Goal: Information Seeking & Learning: Learn about a topic

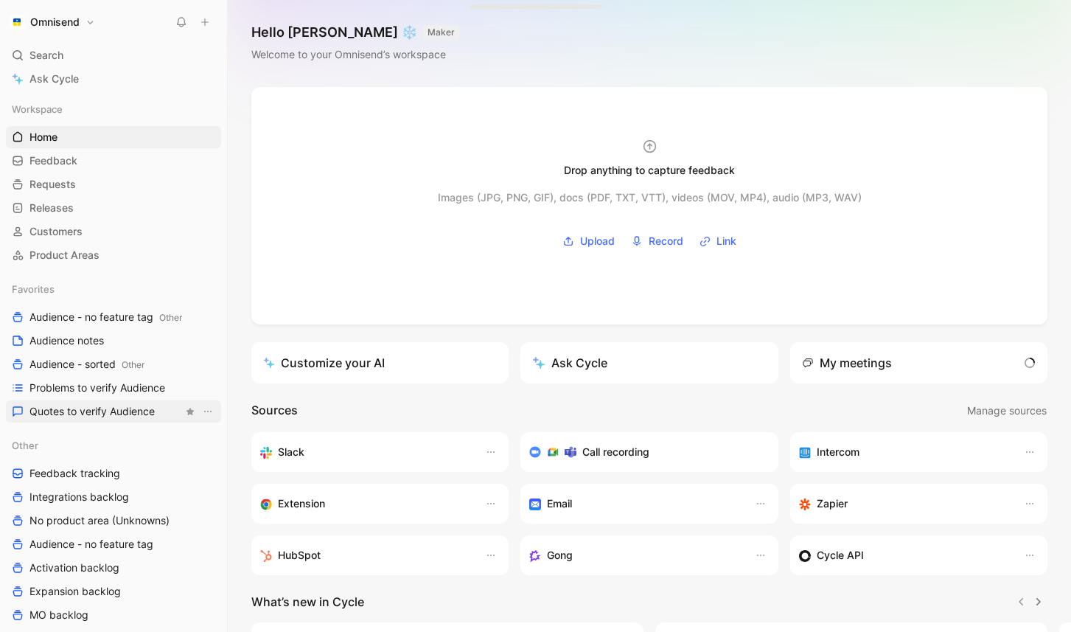
click at [114, 415] on span "Quotes to verify Audience" at bounding box center [91, 411] width 125 height 15
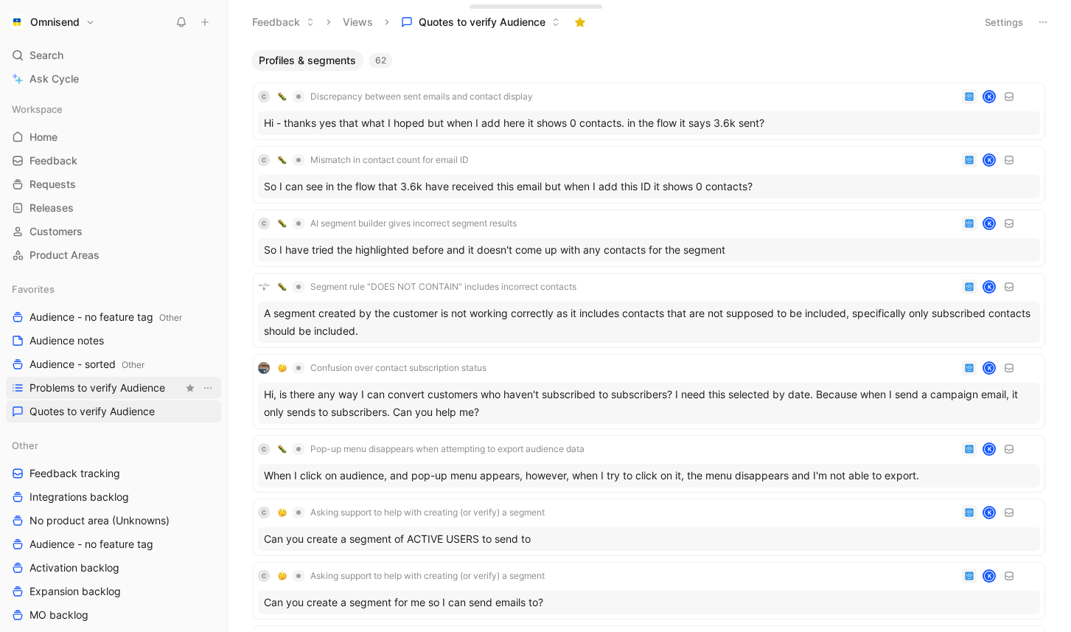
click at [138, 387] on span "Problems to verify Audience" at bounding box center [97, 387] width 136 height 15
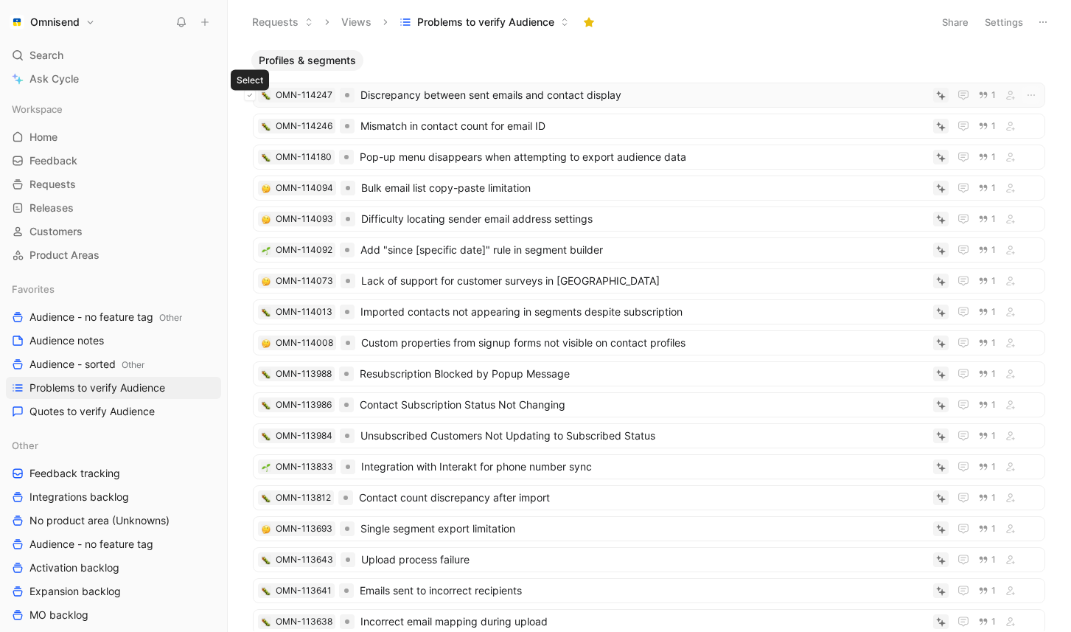
click at [250, 95] on icon at bounding box center [250, 95] width 6 height 6
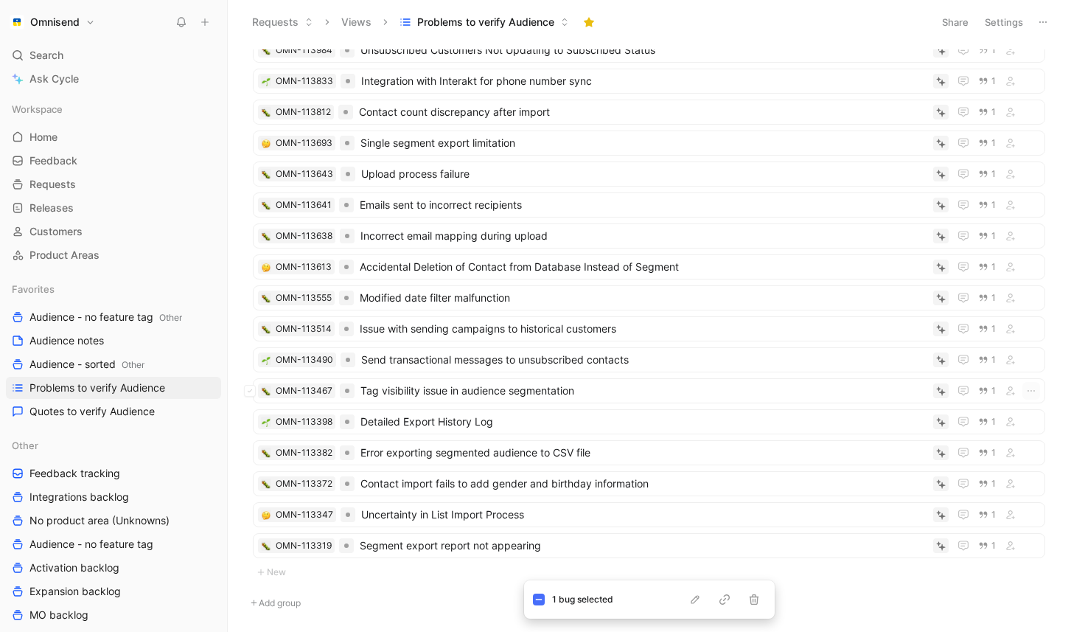
scroll to position [440, 0]
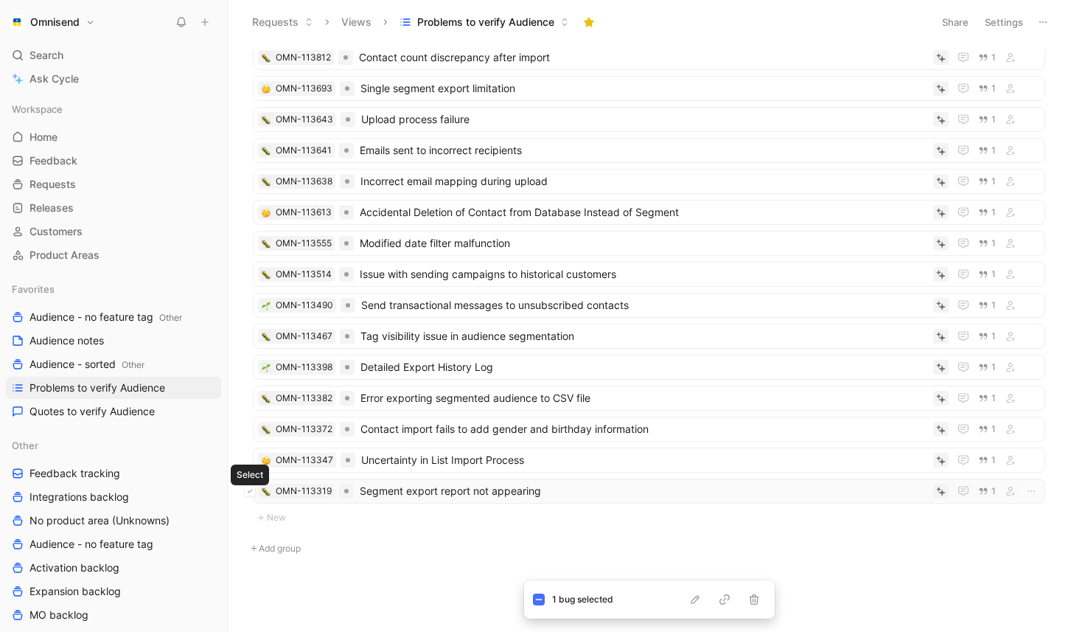
click at [250, 493] on icon at bounding box center [250, 491] width 6 height 6
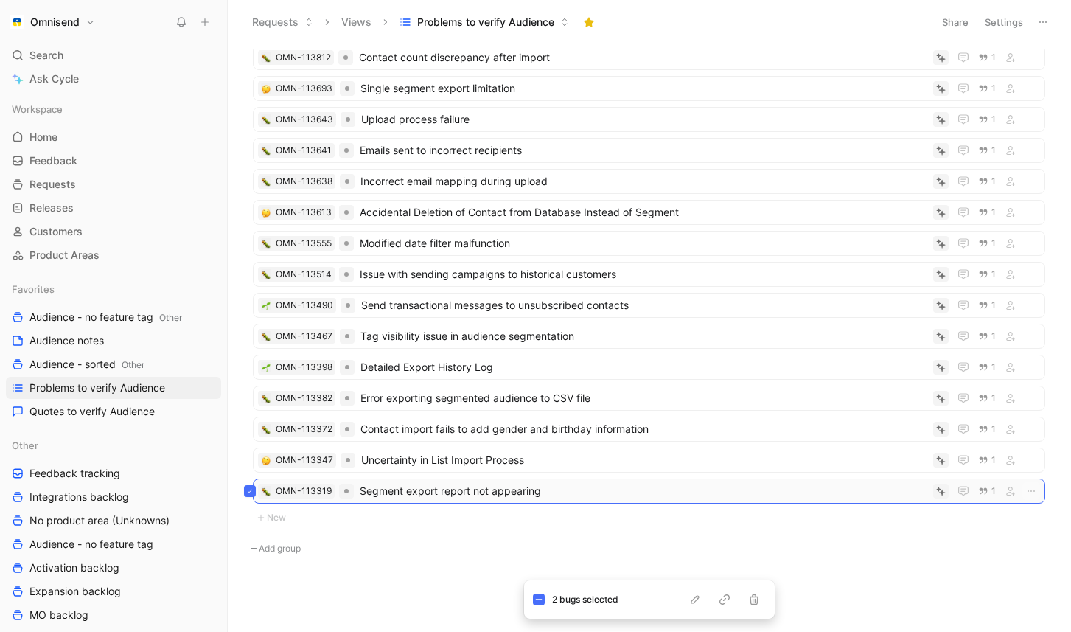
click at [250, 493] on icon at bounding box center [250, 491] width 6 height 6
click at [248, 303] on icon at bounding box center [250, 305] width 6 height 6
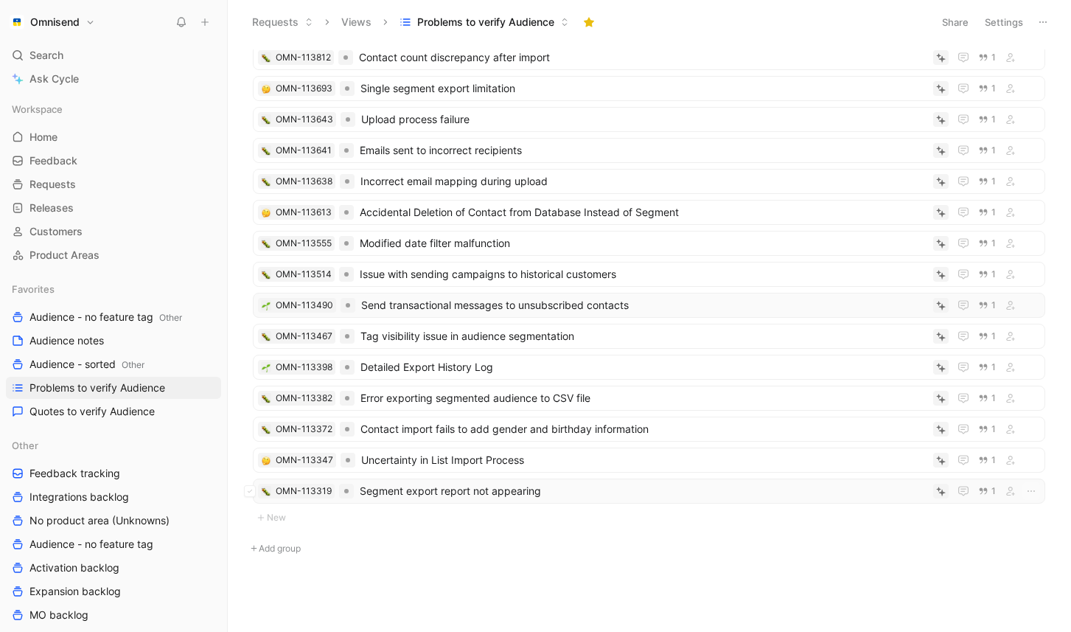
click at [528, 494] on span "Segment export report not appearing" at bounding box center [644, 491] width 568 height 18
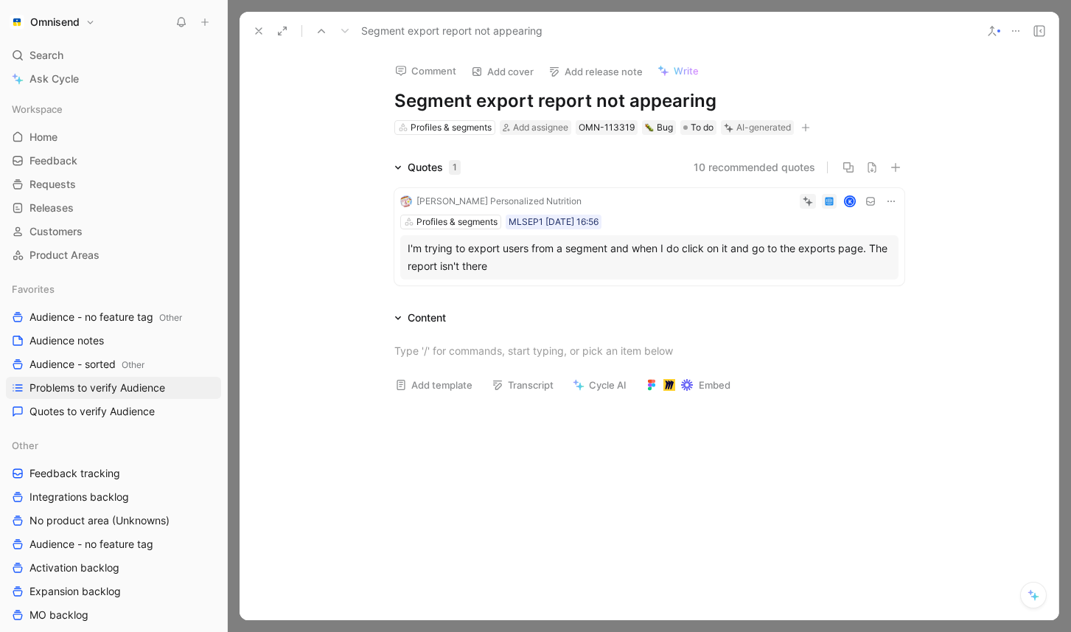
click at [519, 273] on div "I'm trying to export users from a segment and when I do click on it and go to t…" at bounding box center [649, 257] width 483 height 35
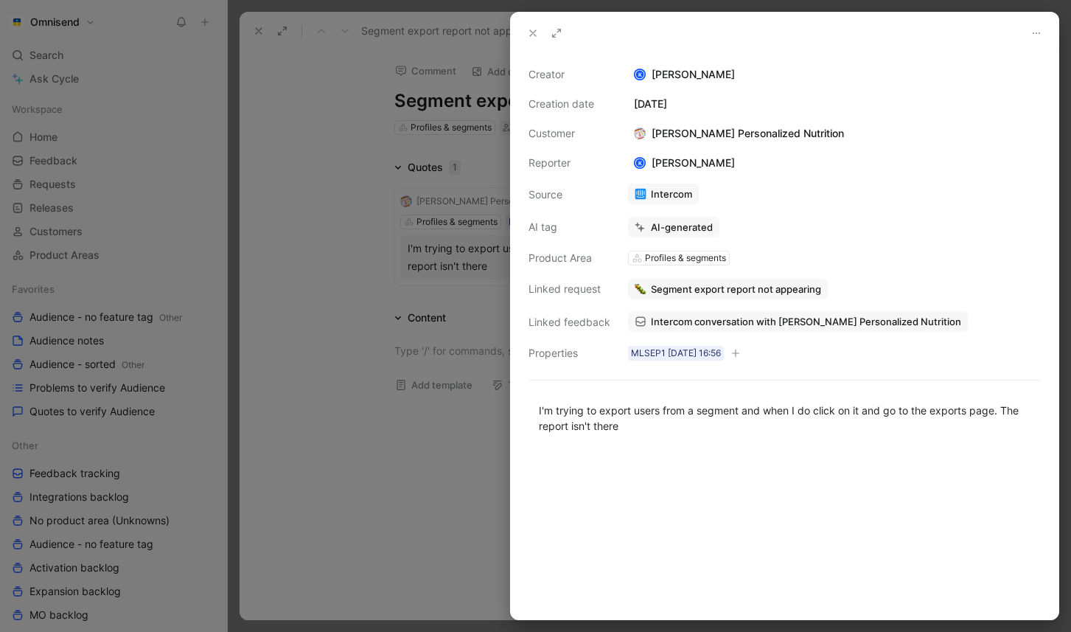
click at [781, 318] on span "Intercom conversation with [PERSON_NAME] Personalized Nutrition" at bounding box center [806, 321] width 310 height 13
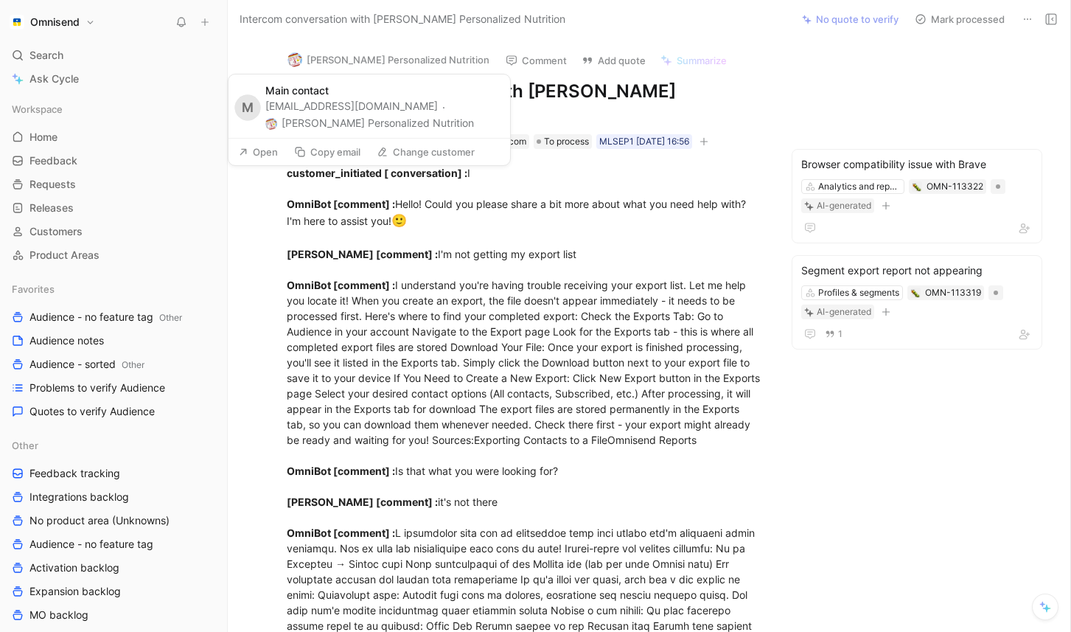
click at [359, 53] on button "[PERSON_NAME] Personalized Nutrition" at bounding box center [388, 60] width 215 height 22
click at [261, 153] on button "Open" at bounding box center [257, 152] width 53 height 21
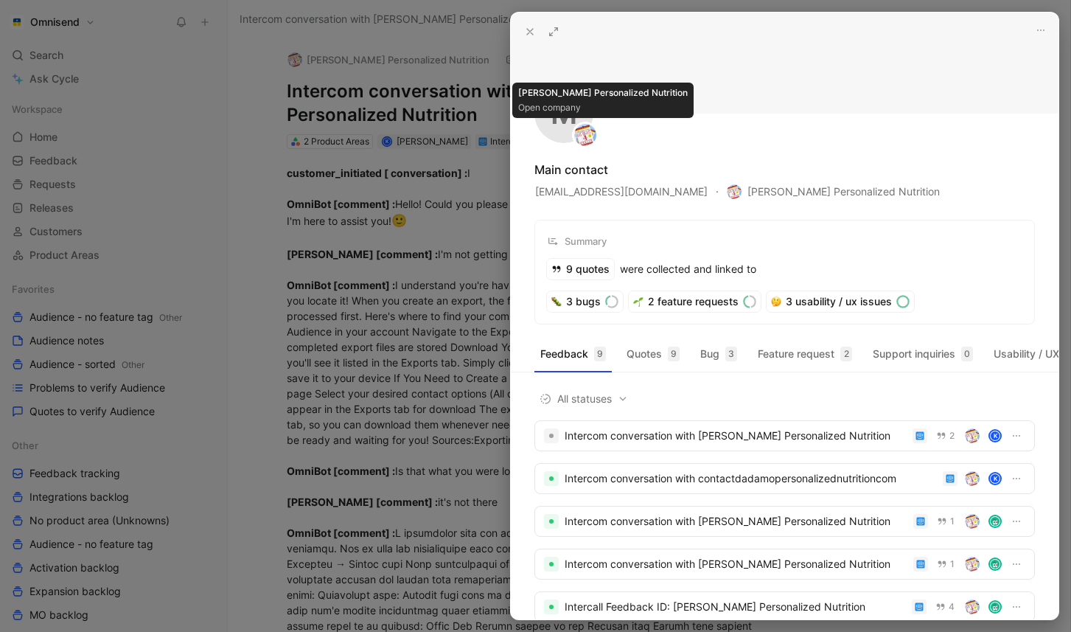
click at [584, 136] on img at bounding box center [585, 135] width 22 height 22
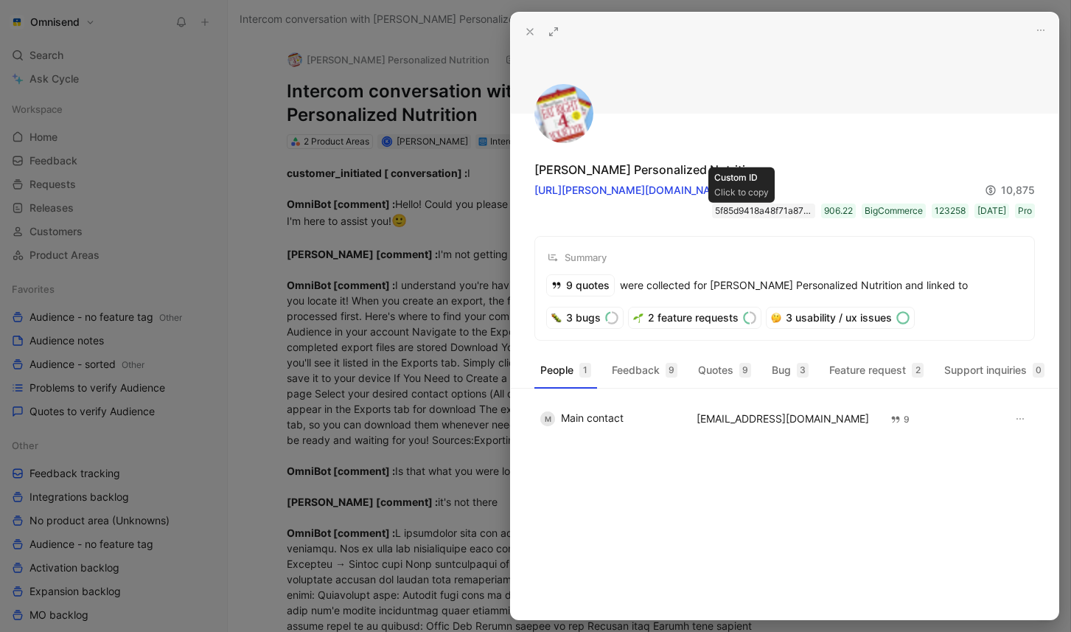
click at [726, 205] on div "5f85d9418a48f71a87727e8d" at bounding box center [763, 210] width 97 height 15
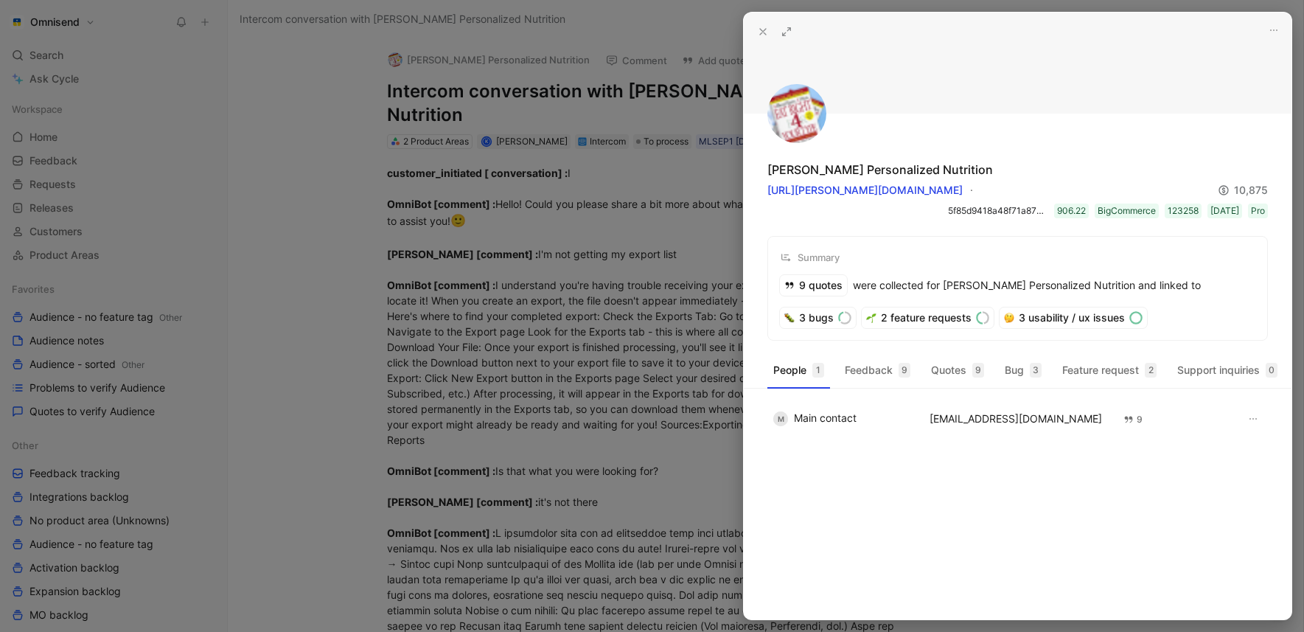
click at [581, 245] on div at bounding box center [652, 316] width 1304 height 632
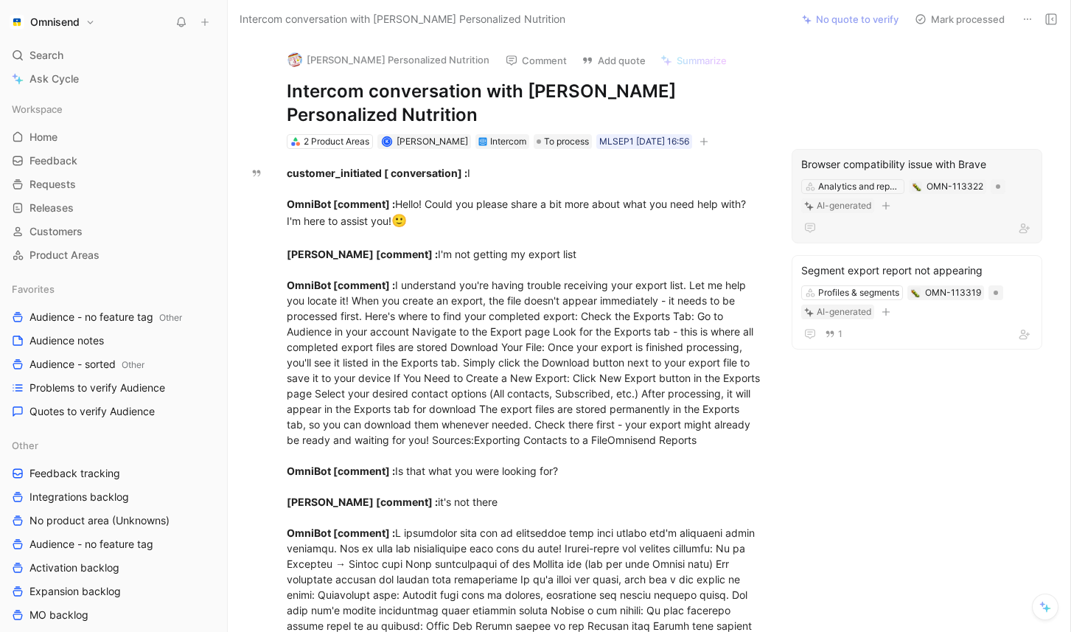
click at [904, 212] on div "Analytics and reports OMN-113322 AI-generated" at bounding box center [917, 196] width 234 height 37
click at [907, 227] on div at bounding box center [916, 228] width 231 height 18
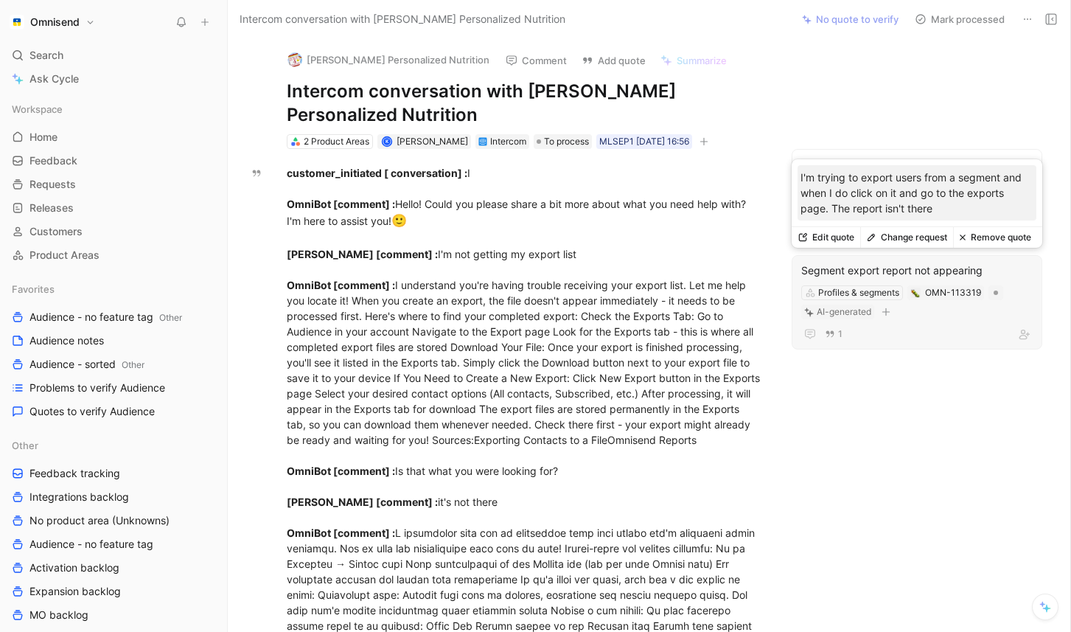
click at [911, 326] on div "1" at bounding box center [916, 334] width 231 height 18
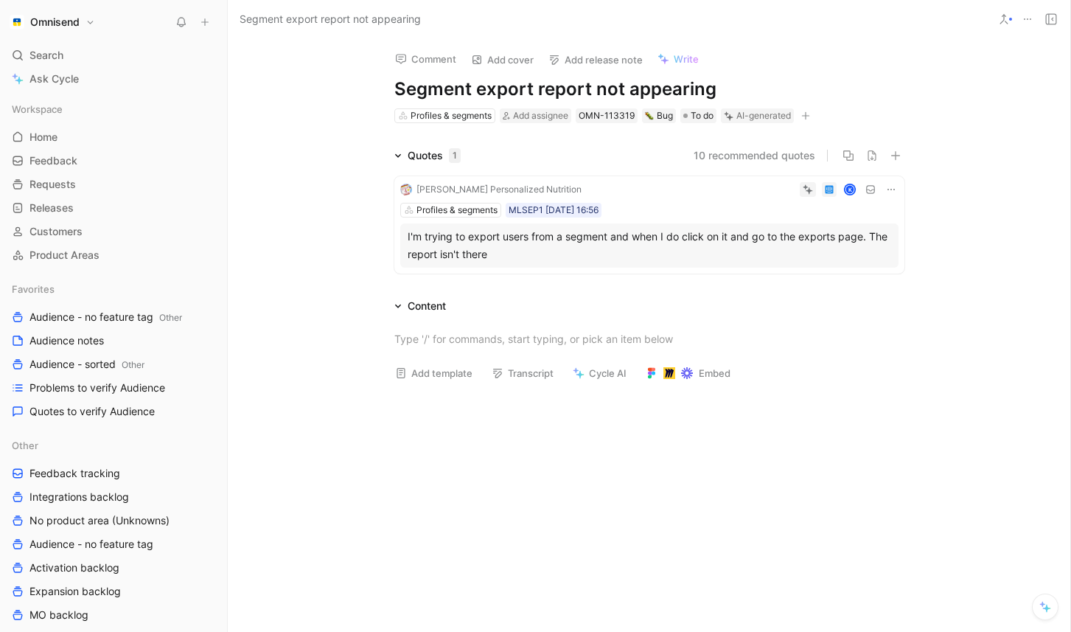
click at [715, 86] on h1 "Segment export report not appearing" at bounding box center [649, 89] width 510 height 24
click at [867, 397] on div at bounding box center [649, 487] width 842 height 189
click at [632, 328] on p at bounding box center [649, 339] width 566 height 24
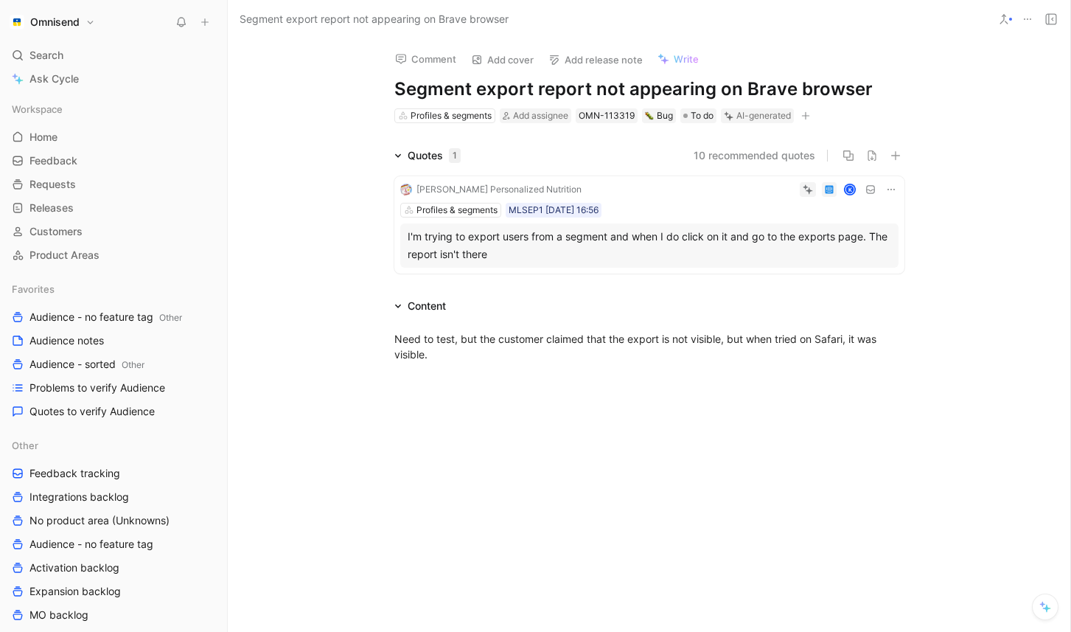
click at [556, 398] on div at bounding box center [649, 472] width 842 height 189
click at [582, 403] on div at bounding box center [649, 472] width 842 height 189
click at [625, 373] on div "We need to test it, but the customer claimed the export is not visible. However…" at bounding box center [649, 346] width 842 height 63
click at [702, 119] on span "To do" at bounding box center [702, 115] width 23 height 15
click at [755, 114] on div "AI-generated" at bounding box center [763, 115] width 55 height 15
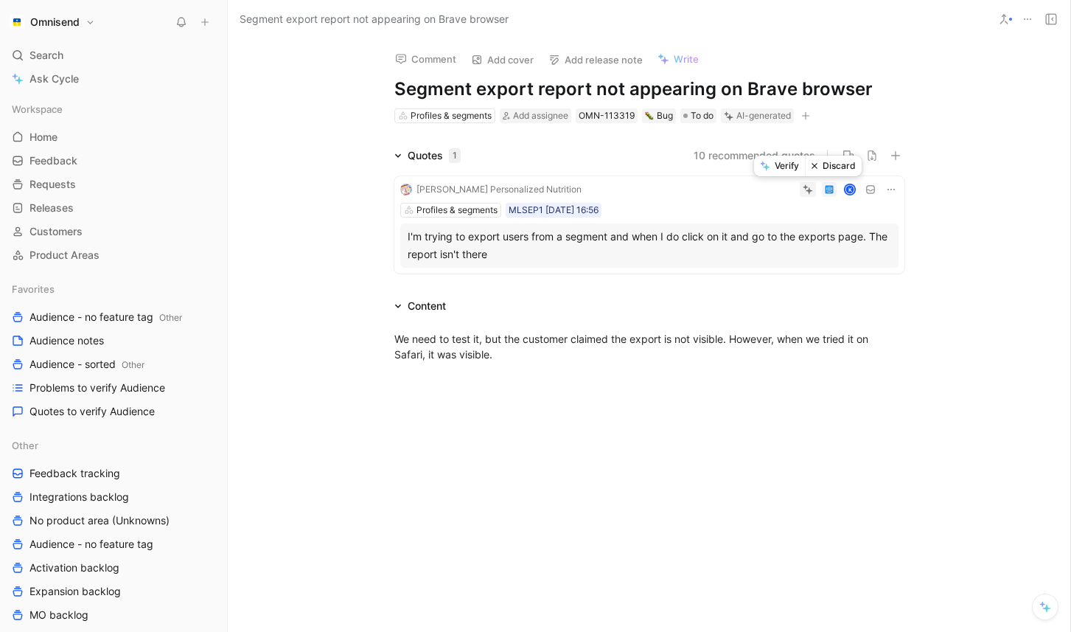
click at [793, 168] on button "Verify" at bounding box center [779, 166] width 51 height 21
click at [741, 93] on button "Verify" at bounding box center [732, 92] width 51 height 21
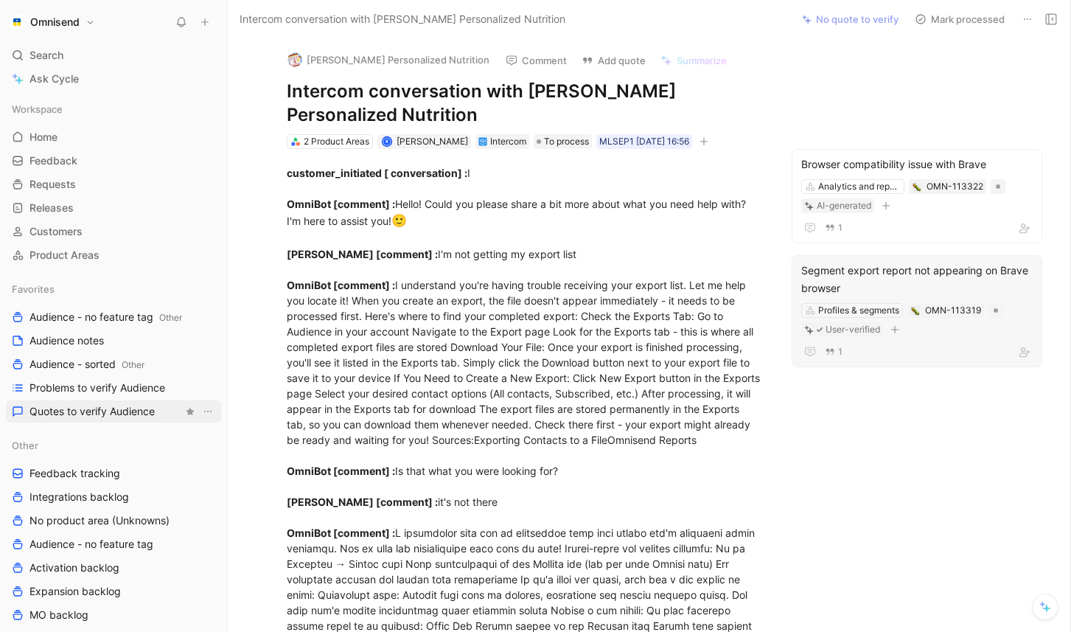
click at [94, 407] on span "Quotes to verify Audience" at bounding box center [91, 411] width 125 height 15
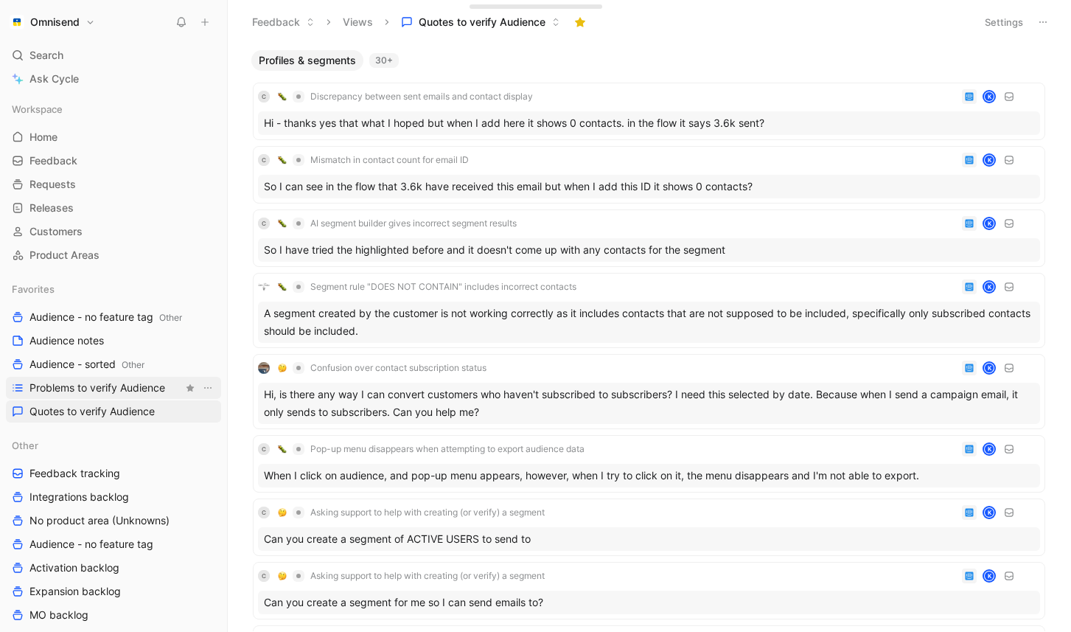
click at [117, 388] on span "Problems to verify Audience" at bounding box center [97, 387] width 136 height 15
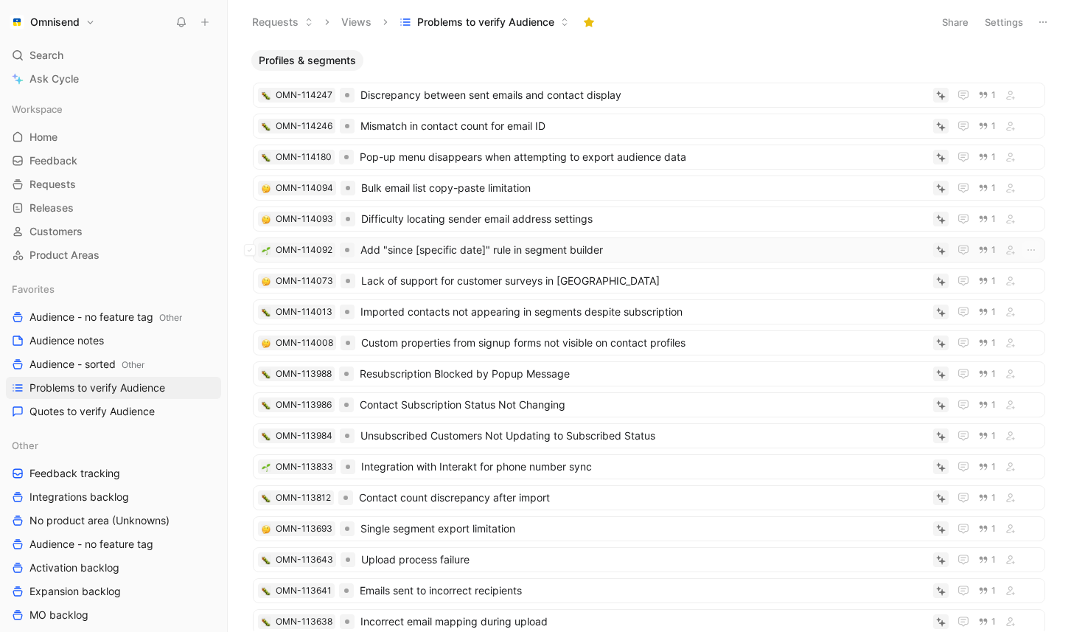
click at [596, 256] on span "Add "since [specific date]" rule in segment builder" at bounding box center [643, 250] width 567 height 18
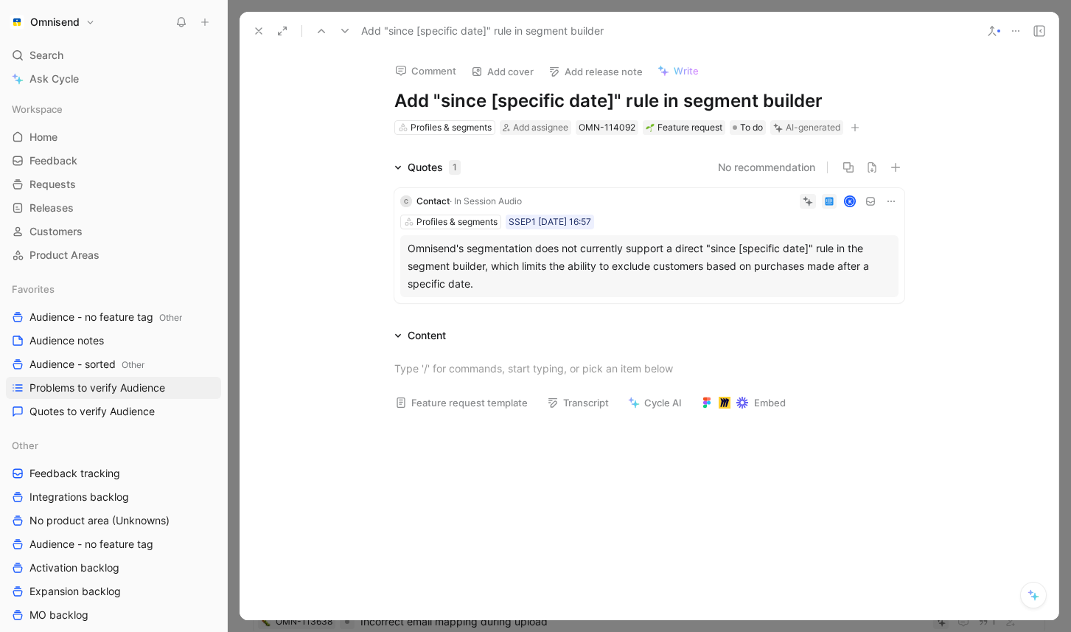
click at [582, 257] on div "Omnisend's segmentation does not currently support a direct "since [specific da…" at bounding box center [649, 266] width 483 height 53
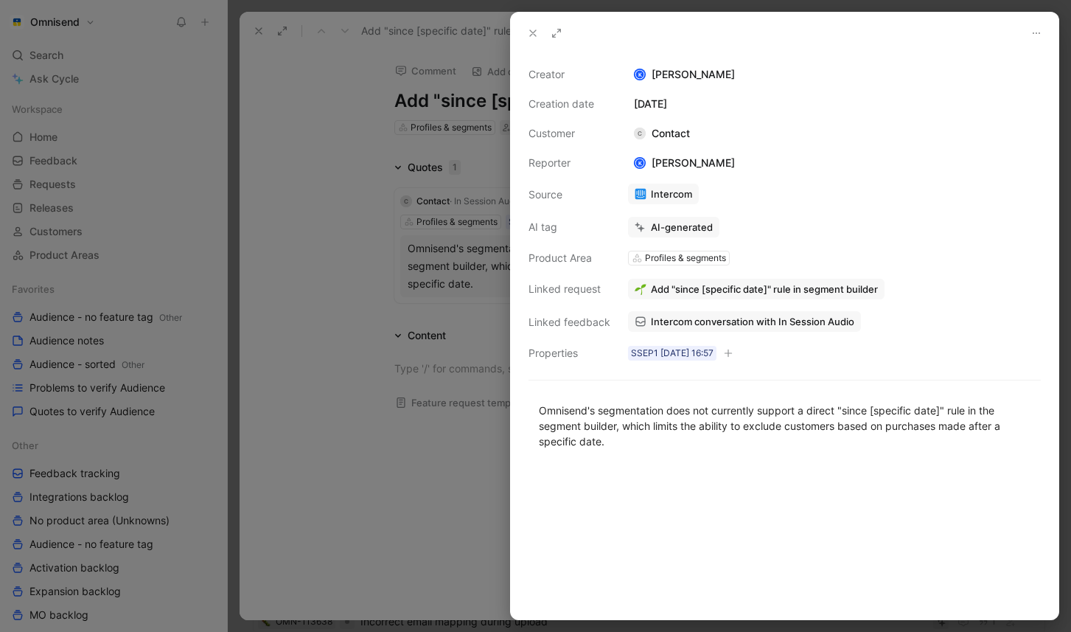
click at [727, 297] on button "Add "since [specific date]" rule in segment builder" at bounding box center [756, 289] width 256 height 21
click at [327, 289] on div at bounding box center [535, 316] width 1071 height 632
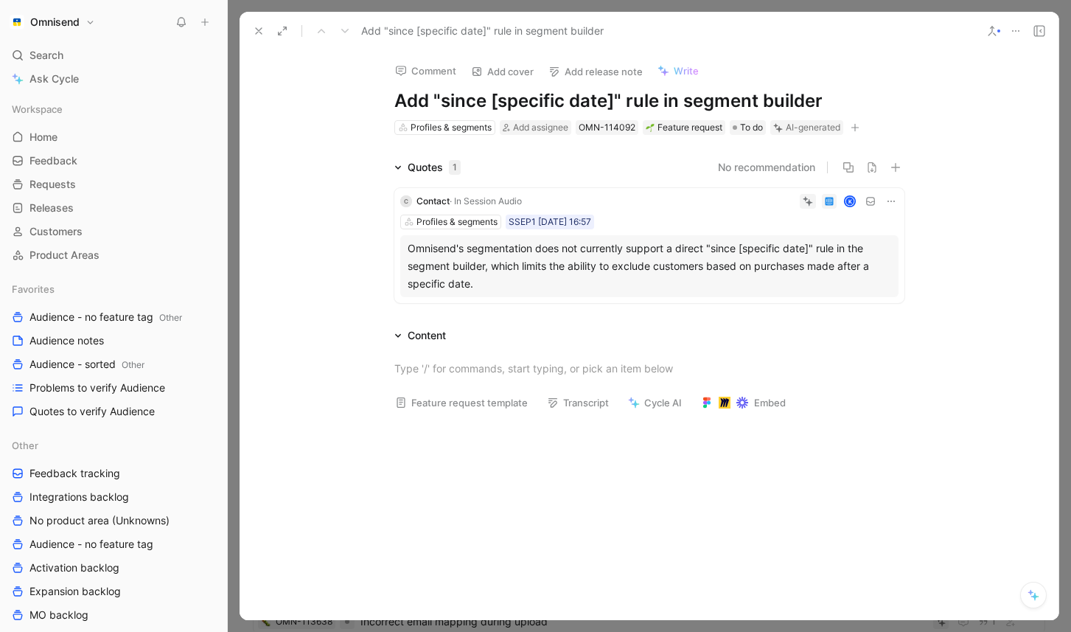
click at [887, 206] on icon at bounding box center [891, 201] width 12 height 12
click at [872, 292] on span "Delete quote" at bounding box center [845, 294] width 62 height 13
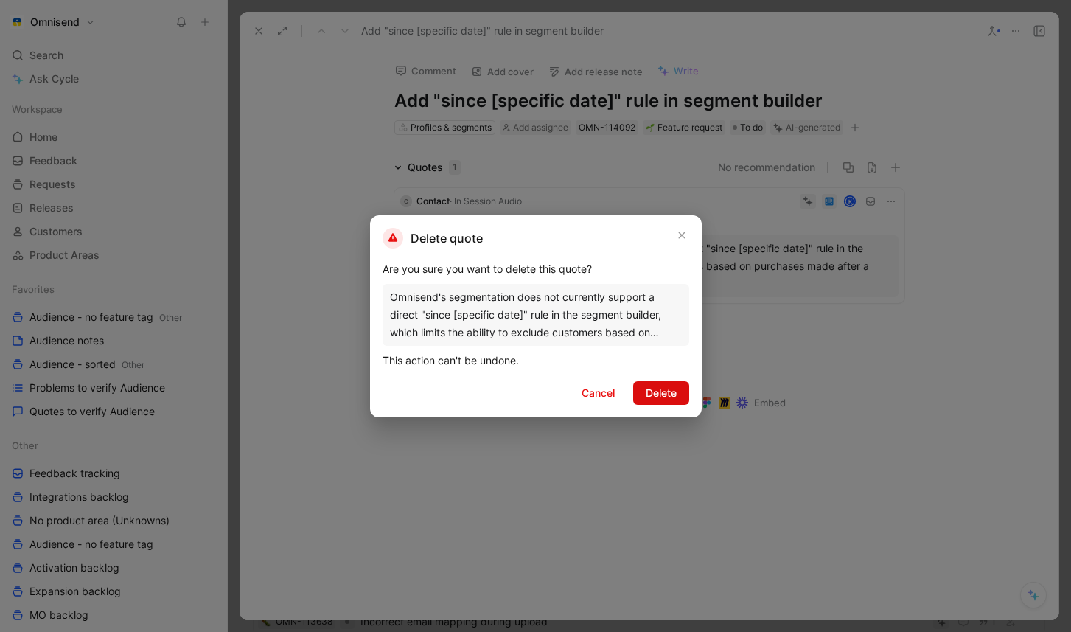
click at [666, 394] on span "Delete" at bounding box center [661, 393] width 31 height 18
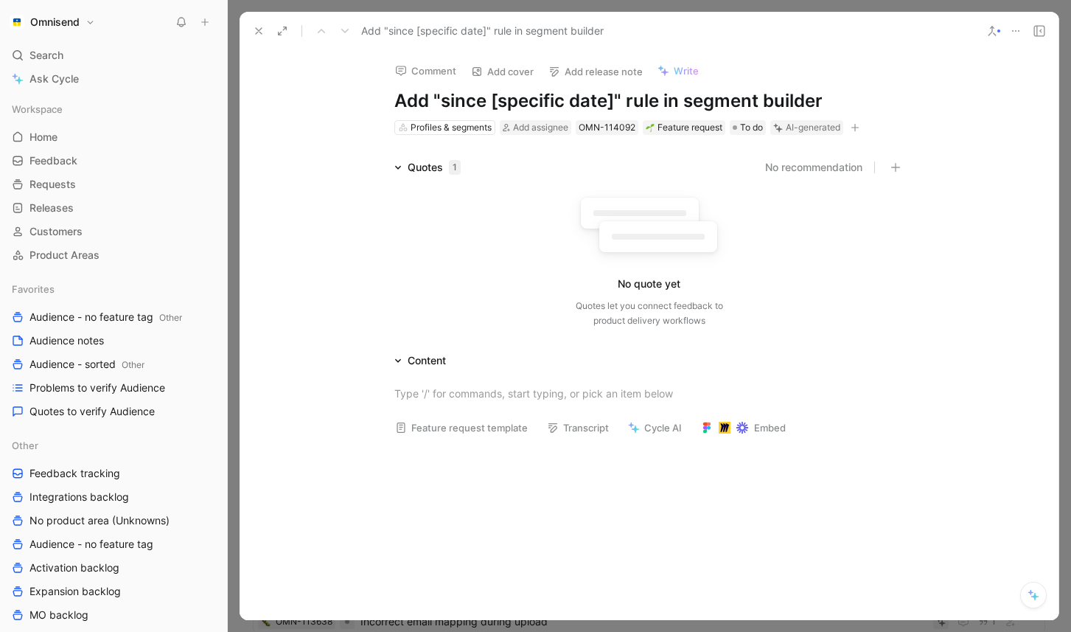
click at [1014, 32] on icon at bounding box center [1016, 31] width 12 height 12
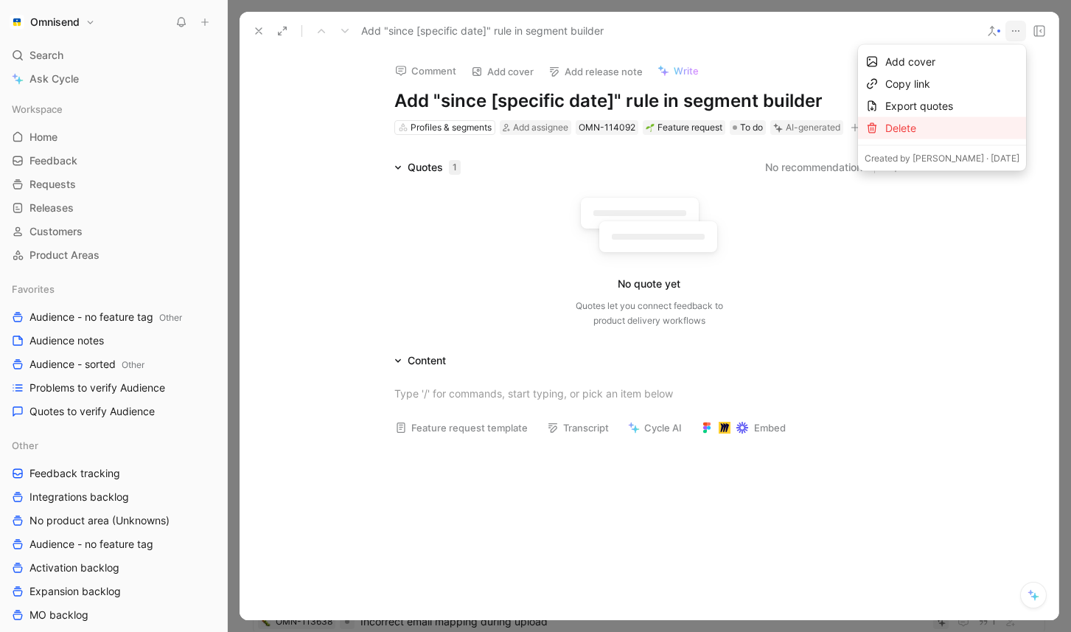
click at [957, 127] on div "Delete" at bounding box center [952, 128] width 134 height 18
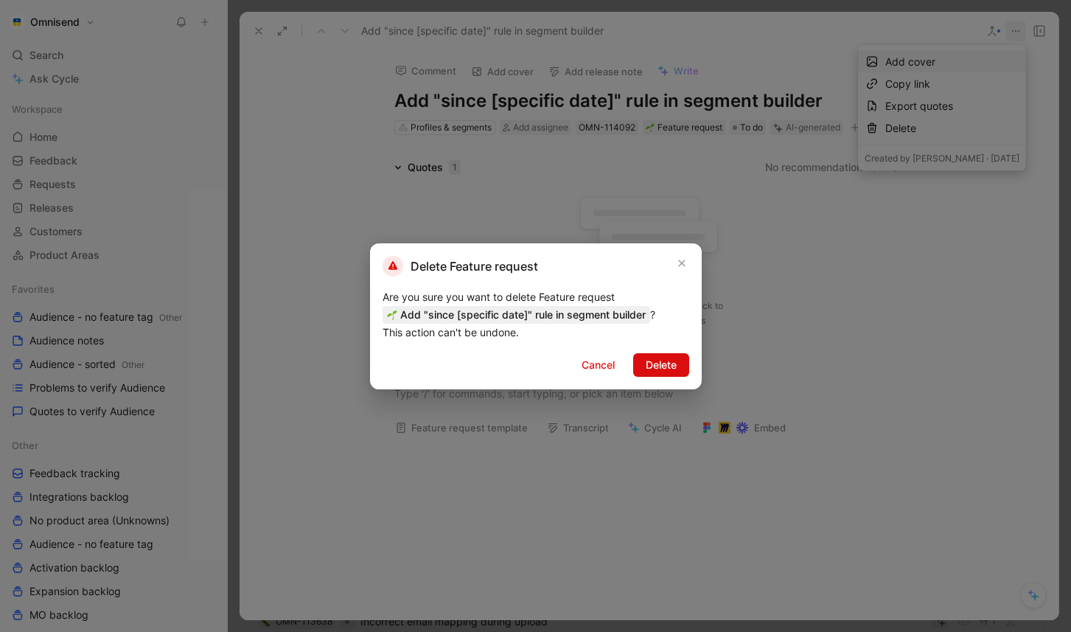
click at [671, 364] on span "Delete" at bounding box center [661, 365] width 31 height 18
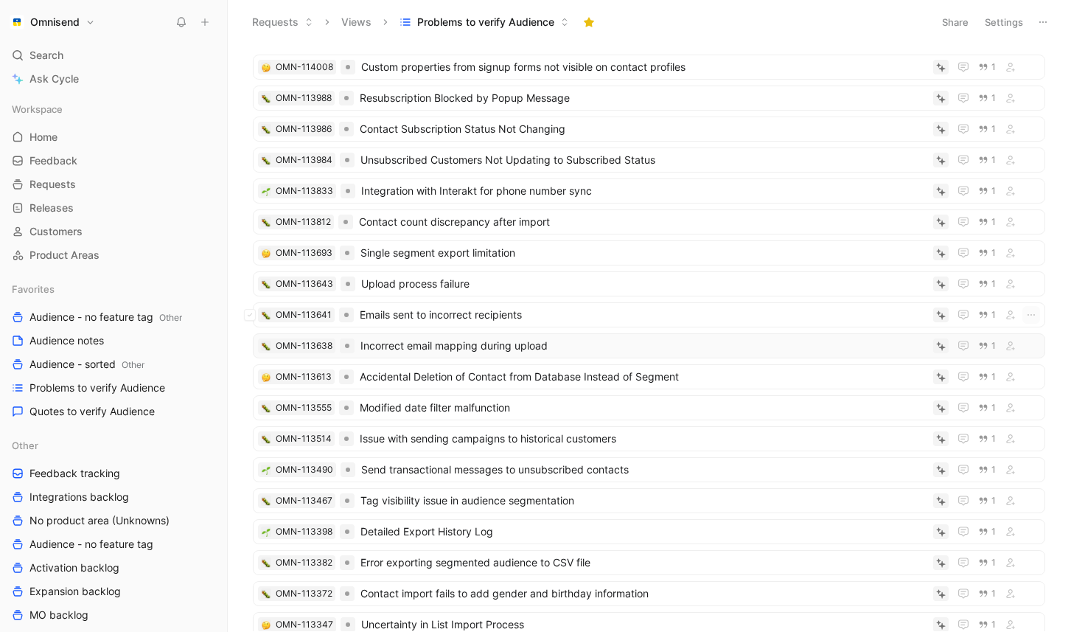
scroll to position [244, 0]
click at [529, 463] on span "Send transactional messages to unsubscribed contacts" at bounding box center [644, 470] width 566 height 18
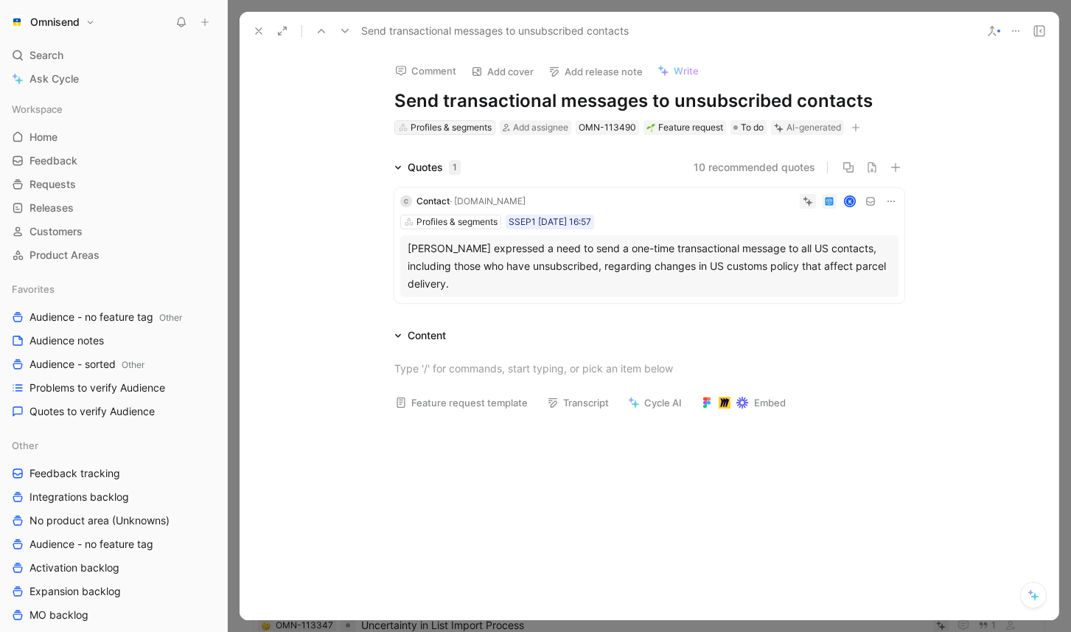
click at [465, 128] on div "Profiles & segments" at bounding box center [451, 127] width 81 height 15
type input "de"
click at [475, 184] on span "liverability & compliance" at bounding box center [472, 182] width 116 height 13
click at [457, 133] on div "Deliverability & compliance" at bounding box center [452, 127] width 83 height 15
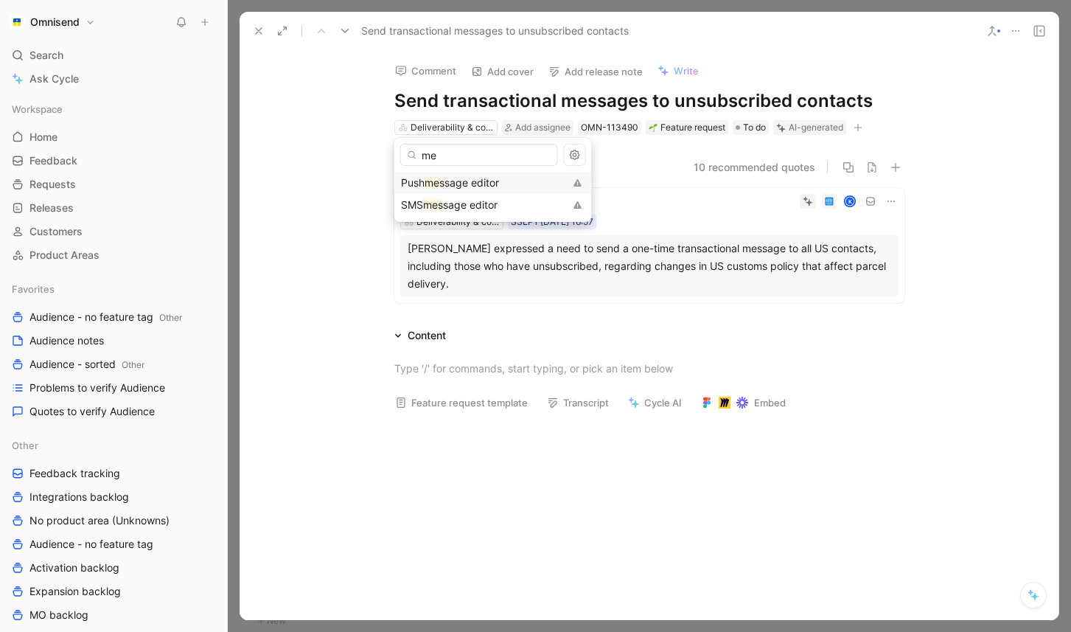
type input "m"
type input "e"
type input "cam"
click at [446, 183] on span "paigns" at bounding box center [439, 182] width 32 height 13
click at [260, 23] on button at bounding box center [258, 31] width 21 height 21
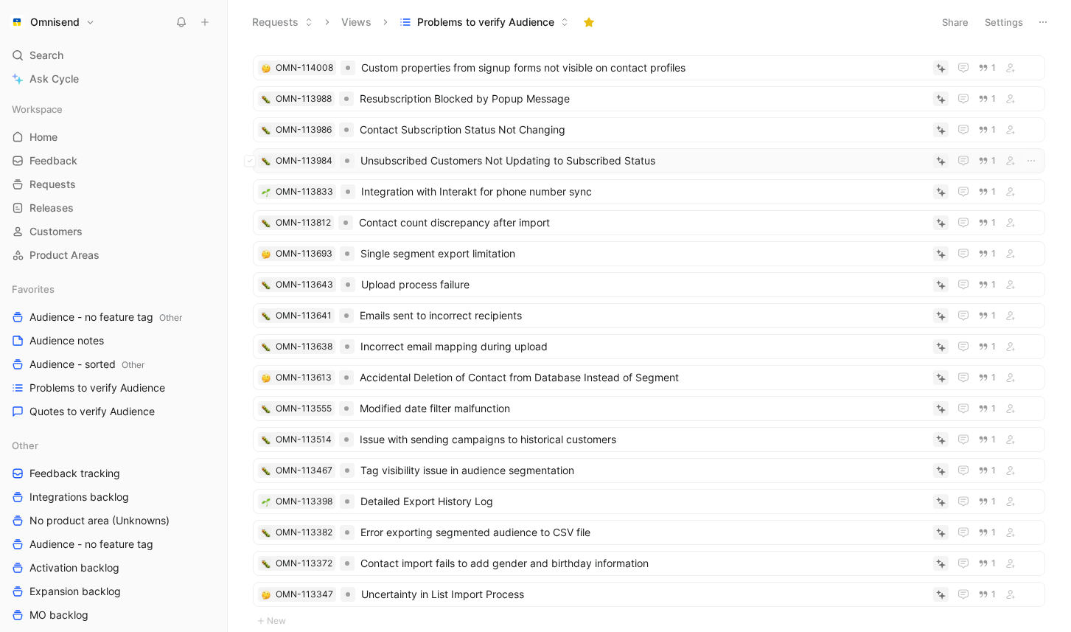
click at [547, 157] on span "Unsubscribed Customers Not Updating to Subscribed Status" at bounding box center [643, 161] width 567 height 18
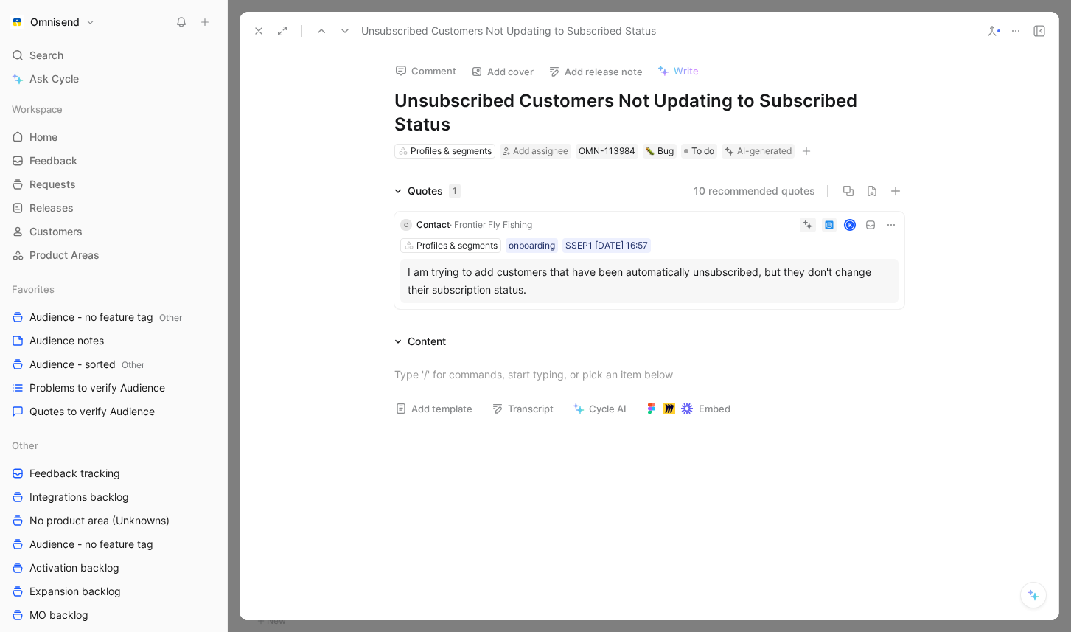
click at [557, 296] on div "I am trying to add customers that have been automatically unsubscribed, but the…" at bounding box center [649, 280] width 483 height 35
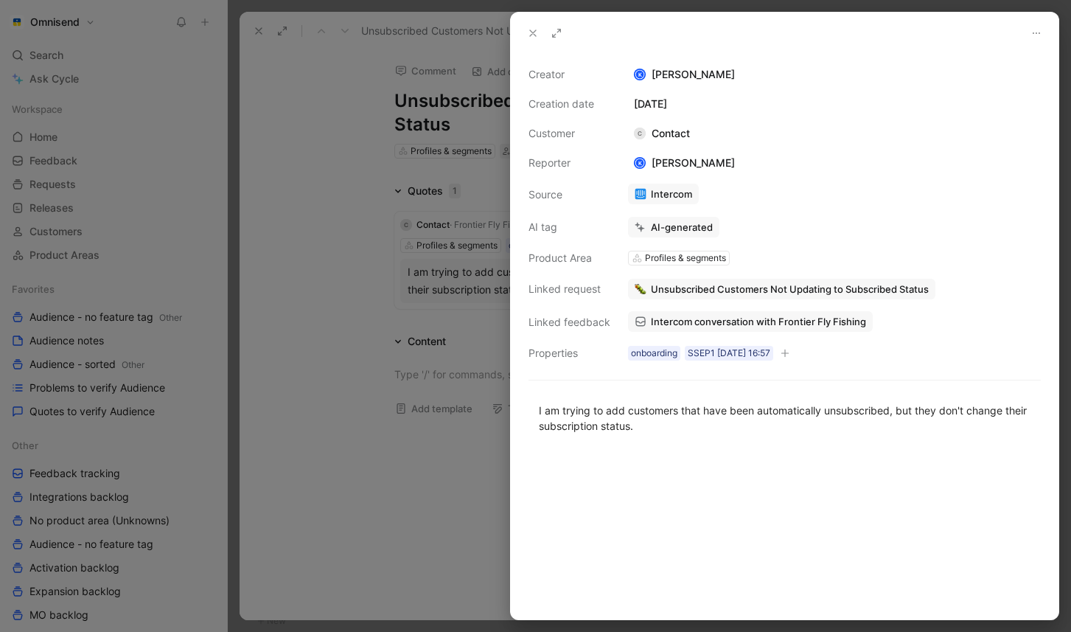
click at [444, 302] on div at bounding box center [535, 316] width 1071 height 632
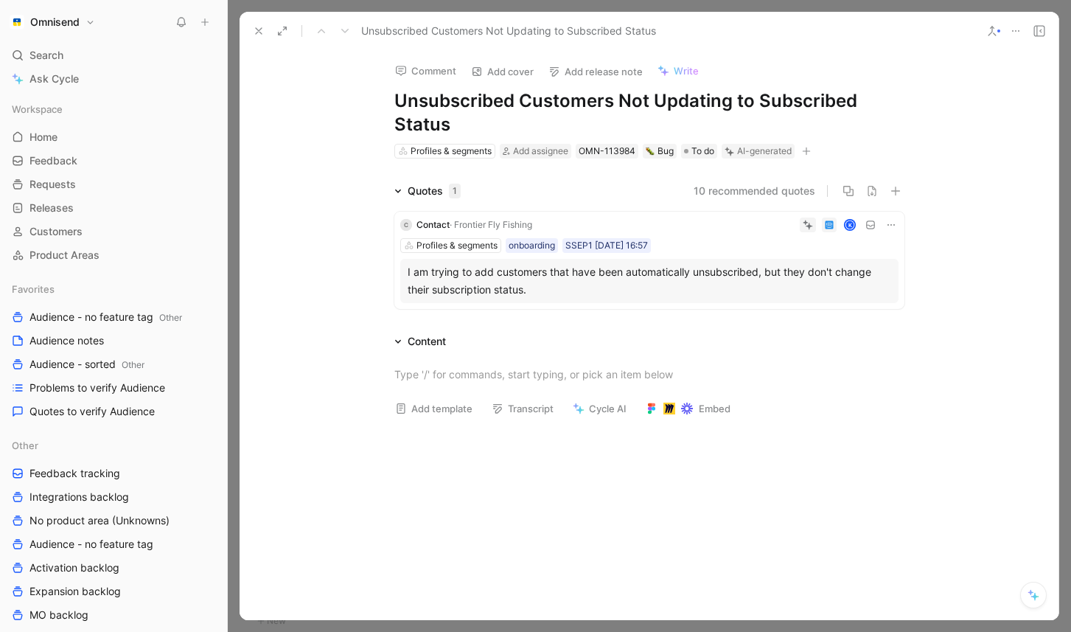
click at [256, 39] on button at bounding box center [258, 31] width 21 height 21
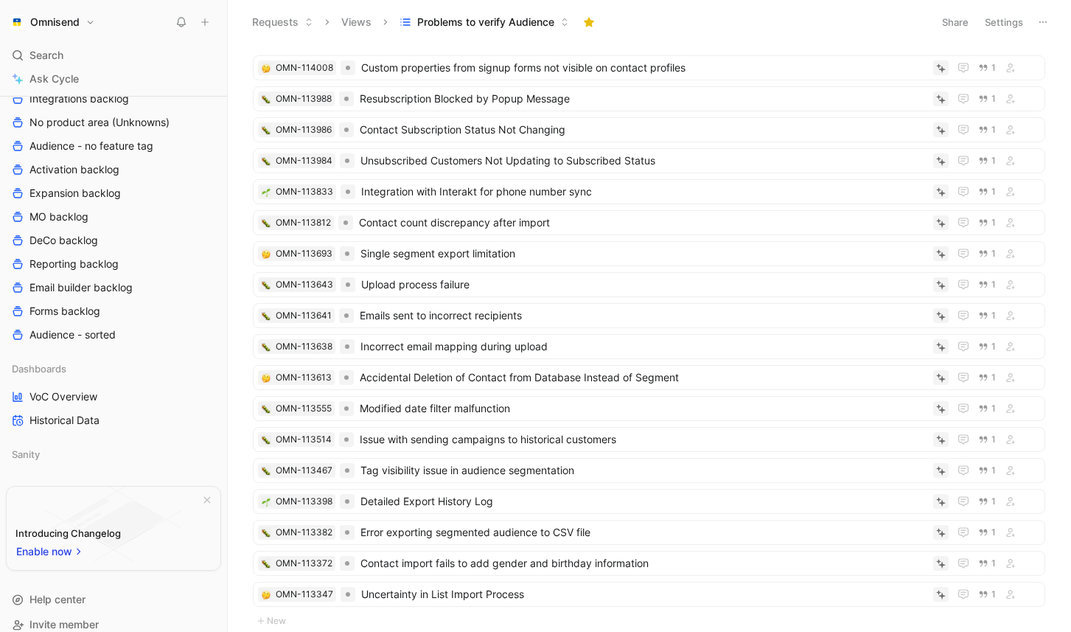
scroll to position [413, 0]
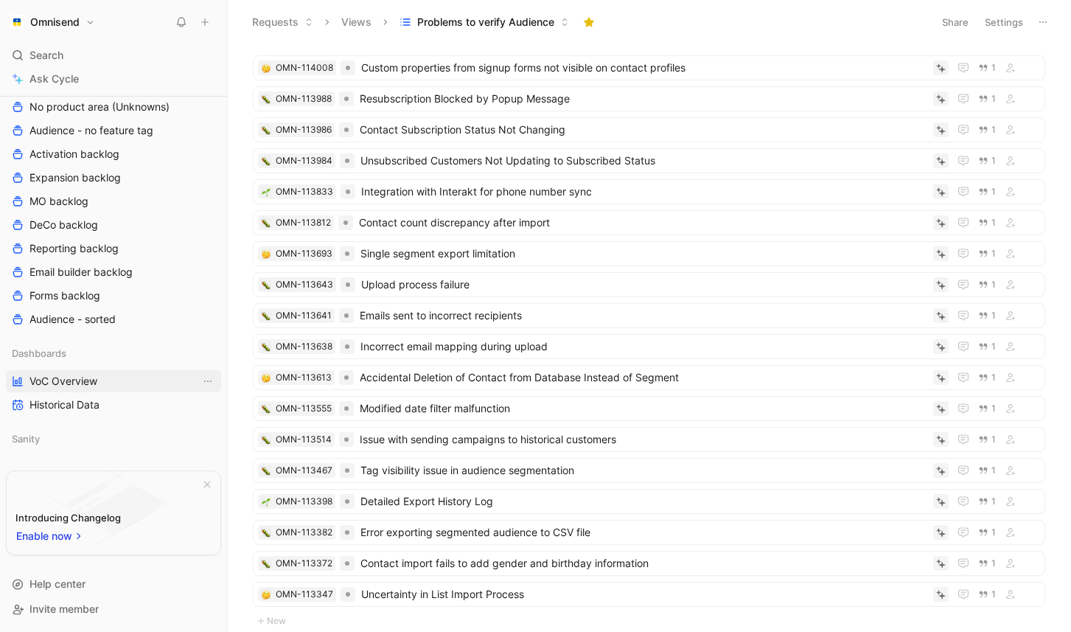
click at [91, 379] on span "VoC Overview" at bounding box center [63, 381] width 68 height 15
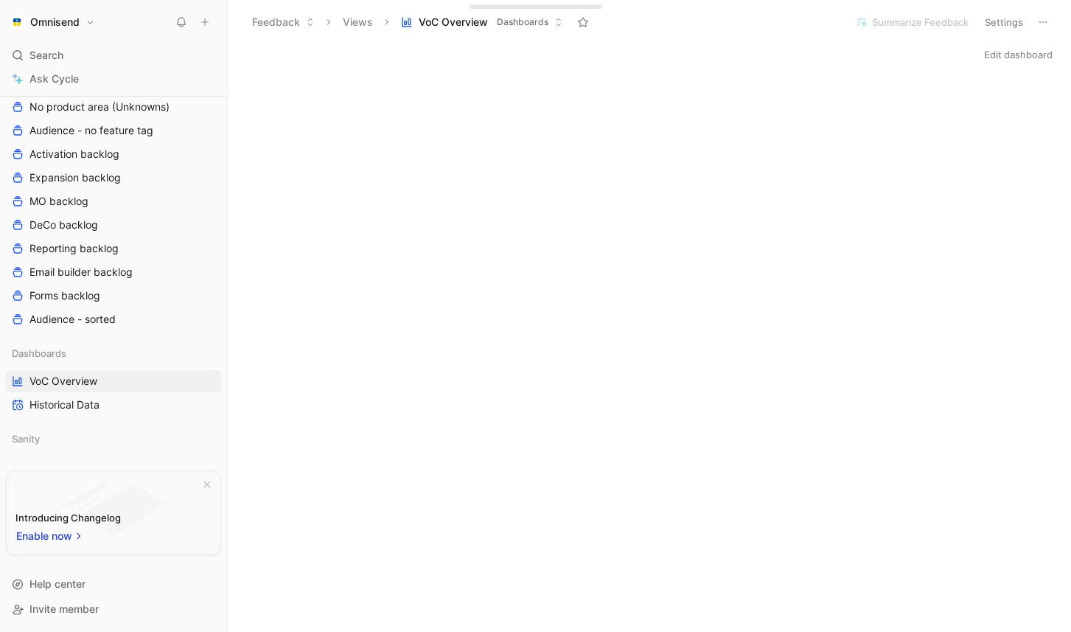
click at [220, 25] on icon at bounding box center [226, 22] width 12 height 12
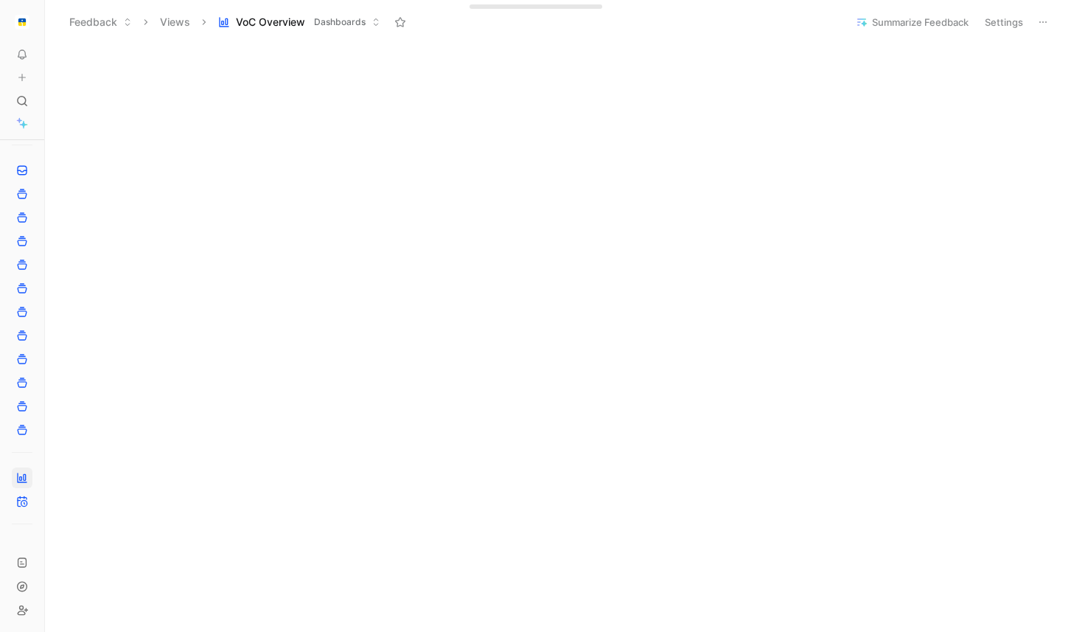
scroll to position [983, 0]
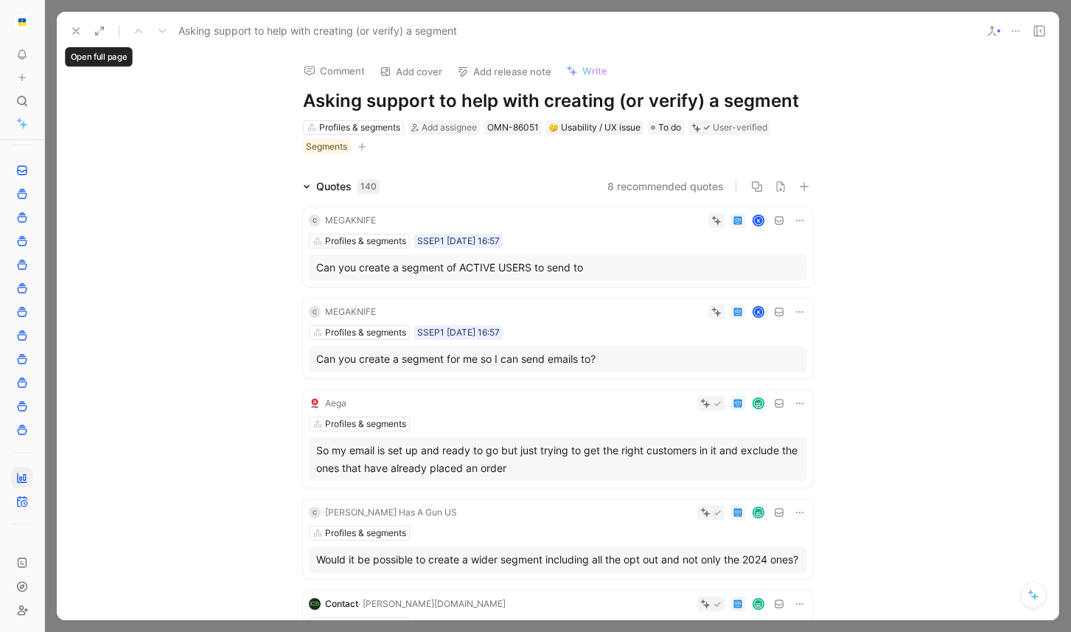
click at [103, 25] on icon at bounding box center [100, 31] width 12 height 12
click at [70, 26] on icon at bounding box center [76, 31] width 12 height 12
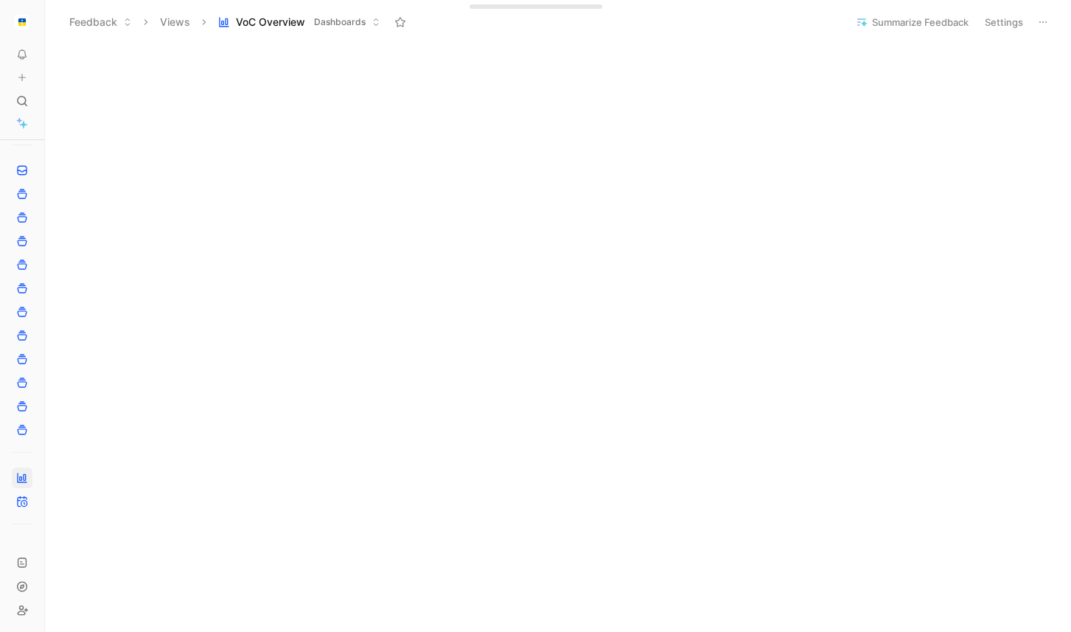
scroll to position [619, 0]
